Goal: Task Accomplishment & Management: Manage account settings

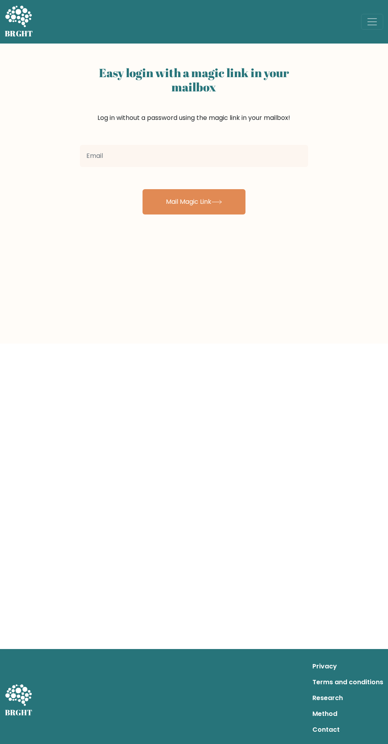
click at [104, 151] on input "email" at bounding box center [194, 156] width 228 height 22
type input "[EMAIL_ADDRESS][DOMAIN_NAME]"
click at [189, 202] on button "Mail Magic Link" at bounding box center [193, 201] width 103 height 25
